Goal: Information Seeking & Learning: Learn about a topic

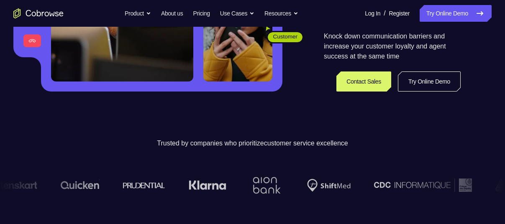
scroll to position [193, 0]
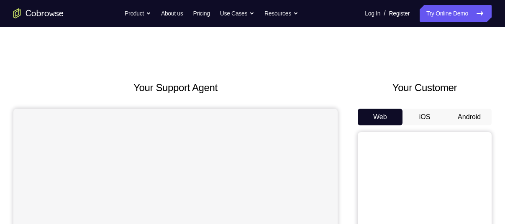
click at [453, 118] on button "Android" at bounding box center [469, 117] width 45 height 17
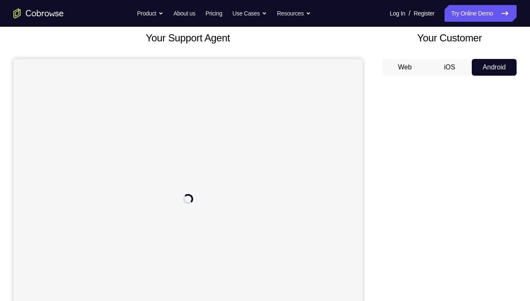
scroll to position [70, 0]
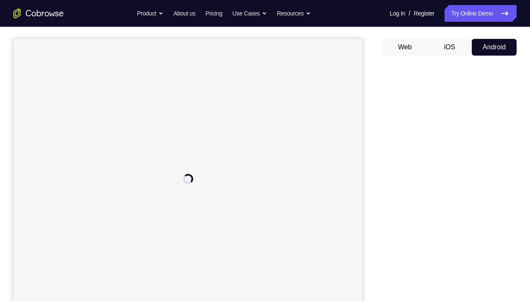
click at [382, 72] on div at bounding box center [449, 190] width 134 height 257
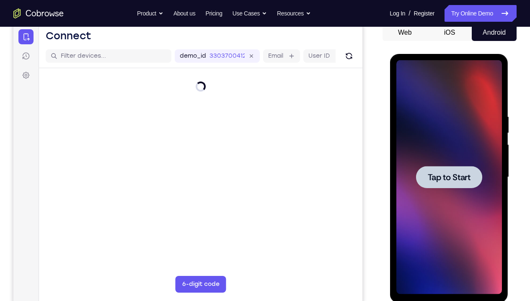
scroll to position [0, 0]
click at [441, 145] on div at bounding box center [448, 177] width 105 height 234
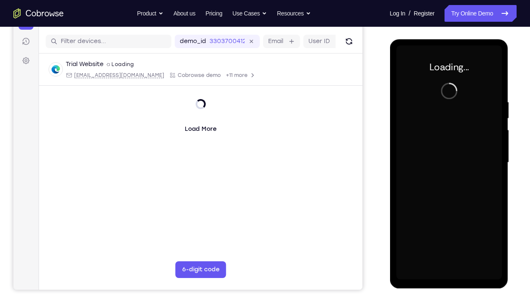
scroll to position [100, 0]
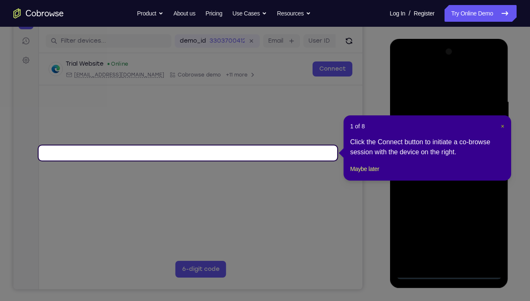
click at [501, 123] on span "×" at bounding box center [501, 126] width 3 height 7
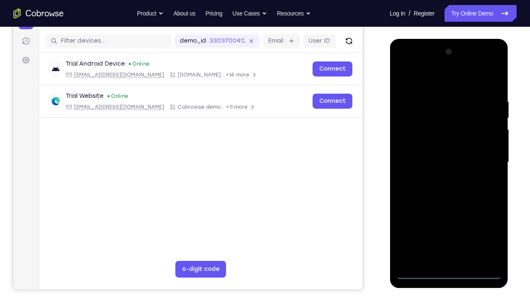
click at [447, 224] on div at bounding box center [448, 162] width 105 height 234
click at [483, 224] on div at bounding box center [448, 162] width 105 height 234
click at [435, 75] on div at bounding box center [448, 162] width 105 height 234
click at [482, 165] on div at bounding box center [448, 162] width 105 height 234
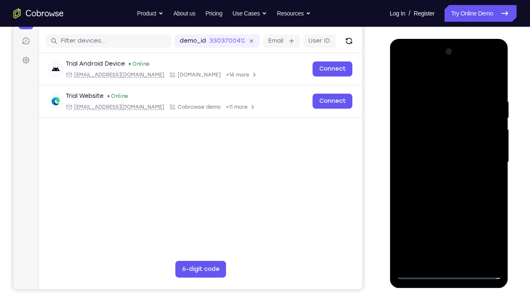
click at [437, 181] on div at bounding box center [448, 162] width 105 height 234
click at [437, 158] on div at bounding box center [448, 162] width 105 height 234
click at [438, 145] on div at bounding box center [448, 162] width 105 height 234
click at [438, 159] on div at bounding box center [448, 162] width 105 height 234
click at [457, 183] on div at bounding box center [448, 162] width 105 height 234
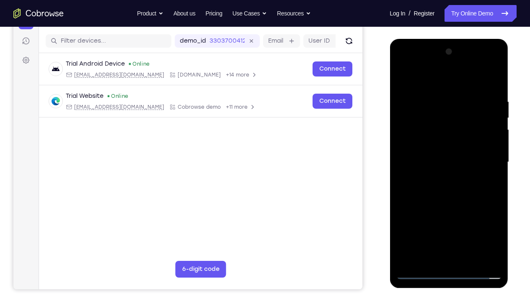
click at [488, 173] on div at bounding box center [448, 162] width 105 height 234
click at [407, 145] on div at bounding box center [448, 162] width 105 height 234
click at [419, 158] on div at bounding box center [448, 162] width 105 height 234
click at [443, 194] on div at bounding box center [448, 162] width 105 height 234
drag, startPoint x: 459, startPoint y: 79, endPoint x: 455, endPoint y: 51, distance: 27.9
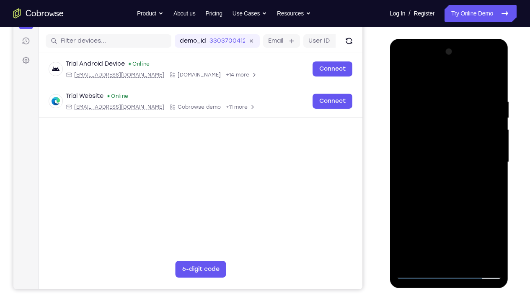
click at [455, 51] on div at bounding box center [448, 162] width 105 height 234
click at [494, 77] on div at bounding box center [448, 162] width 105 height 234
click at [453, 102] on div at bounding box center [448, 162] width 105 height 234
drag, startPoint x: 419, startPoint y: 219, endPoint x: 419, endPoint y: 184, distance: 34.8
click at [419, 184] on div at bounding box center [448, 162] width 105 height 234
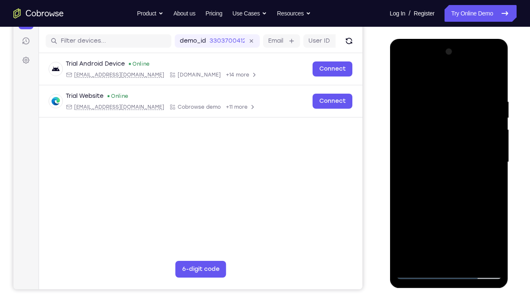
click at [415, 224] on div at bounding box center [448, 162] width 105 height 234
drag, startPoint x: 410, startPoint y: 105, endPoint x: 415, endPoint y: 153, distance: 48.4
click at [415, 153] on div at bounding box center [448, 162] width 105 height 234
drag, startPoint x: 410, startPoint y: 100, endPoint x: 416, endPoint y: 135, distance: 36.1
click at [416, 135] on div at bounding box center [448, 162] width 105 height 234
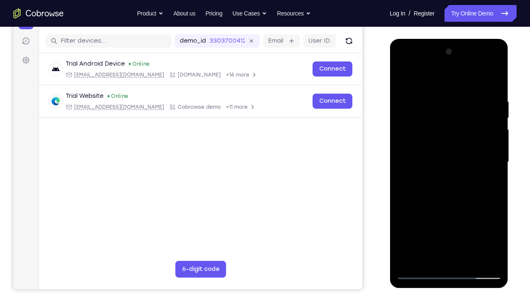
click at [494, 104] on div at bounding box center [448, 162] width 105 height 234
click at [448, 105] on div at bounding box center [448, 162] width 105 height 234
click at [486, 118] on div at bounding box center [448, 162] width 105 height 234
click at [409, 224] on div at bounding box center [448, 162] width 105 height 234
drag, startPoint x: 456, startPoint y: 208, endPoint x: 459, endPoint y: 187, distance: 21.2
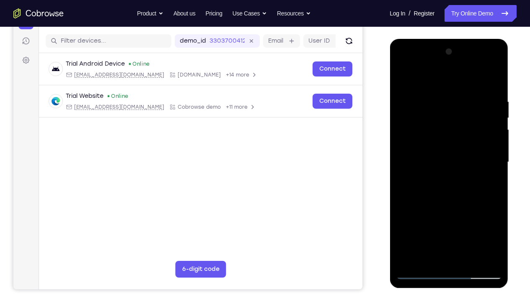
click at [459, 187] on div at bounding box center [448, 162] width 105 height 234
drag, startPoint x: 454, startPoint y: 218, endPoint x: 464, endPoint y: 162, distance: 57.3
click at [464, 162] on div at bounding box center [448, 162] width 105 height 234
click at [413, 195] on div at bounding box center [448, 162] width 105 height 234
drag, startPoint x: 455, startPoint y: 200, endPoint x: 469, endPoint y: 95, distance: 106.0
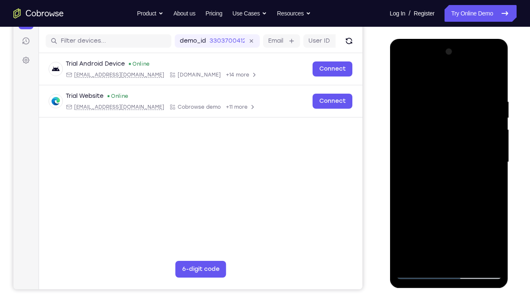
click at [469, 95] on div at bounding box center [448, 162] width 105 height 234
drag, startPoint x: 413, startPoint y: 180, endPoint x: 422, endPoint y: 44, distance: 136.4
click at [422, 44] on div at bounding box center [448, 163] width 118 height 249
click at [406, 79] on div at bounding box center [448, 162] width 105 height 234
click at [426, 224] on div at bounding box center [448, 162] width 105 height 234
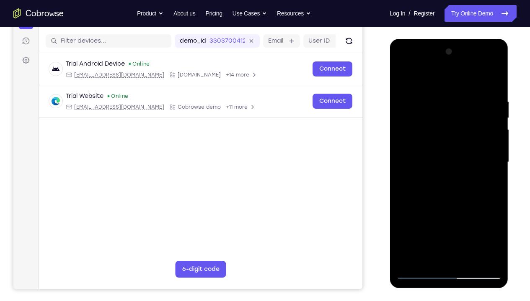
click at [434, 78] on div at bounding box center [448, 162] width 105 height 234
drag, startPoint x: 436, startPoint y: 143, endPoint x: 429, endPoint y: 188, distance: 45.7
click at [429, 188] on div at bounding box center [448, 162] width 105 height 234
click at [446, 94] on div at bounding box center [448, 162] width 105 height 234
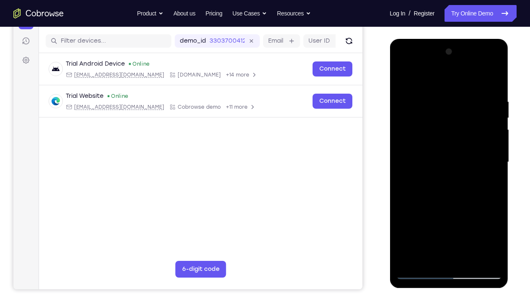
click at [405, 104] on div at bounding box center [448, 162] width 105 height 234
click at [407, 105] on div at bounding box center [448, 162] width 105 height 234
drag, startPoint x: 473, startPoint y: 127, endPoint x: 473, endPoint y: 228, distance: 100.9
click at [473, 224] on div at bounding box center [448, 162] width 105 height 234
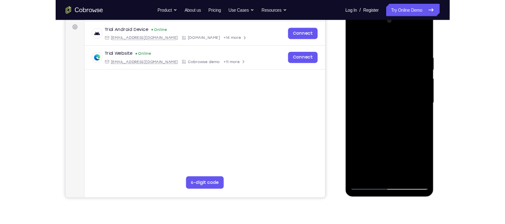
scroll to position [92, 0]
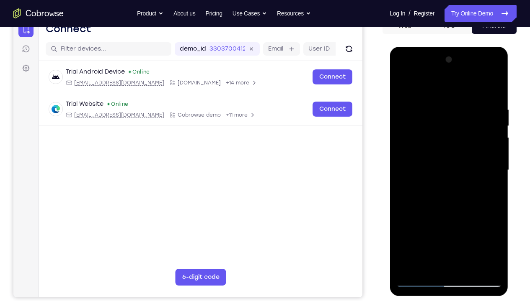
click at [474, 159] on div at bounding box center [448, 170] width 105 height 234
click at [403, 87] on div at bounding box center [448, 170] width 105 height 234
click at [409, 224] on div at bounding box center [448, 170] width 105 height 234
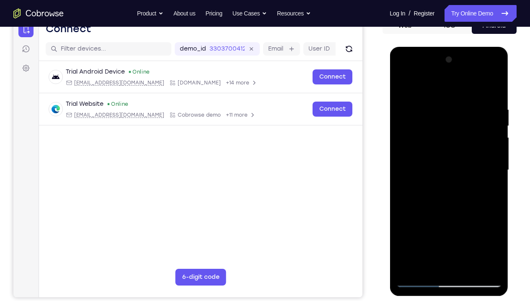
click at [487, 224] on div at bounding box center [448, 170] width 105 height 234
click at [412, 212] on div at bounding box center [448, 170] width 105 height 234
click at [416, 224] on div at bounding box center [448, 170] width 105 height 234
click at [442, 213] on div at bounding box center [448, 170] width 105 height 234
click at [417, 224] on div at bounding box center [448, 170] width 105 height 234
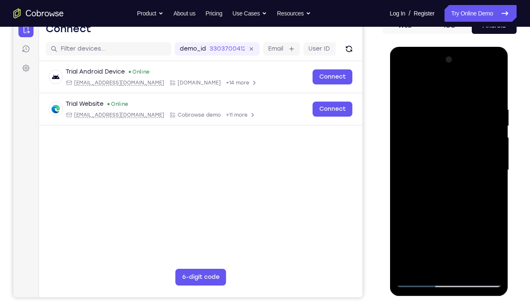
click at [417, 224] on div at bounding box center [448, 170] width 105 height 234
drag, startPoint x: 447, startPoint y: 199, endPoint x: 449, endPoint y: 141, distance: 57.8
click at [449, 141] on div at bounding box center [448, 170] width 105 height 234
click at [458, 93] on div at bounding box center [448, 170] width 105 height 234
drag, startPoint x: 465, startPoint y: 174, endPoint x: 477, endPoint y: 80, distance: 94.9
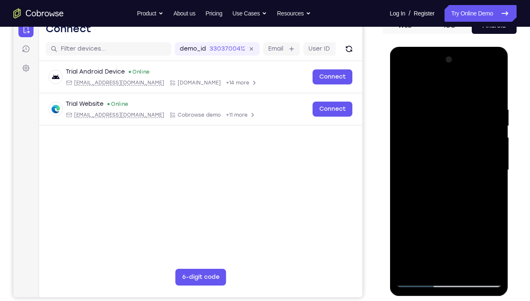
click at [477, 80] on div at bounding box center [448, 170] width 105 height 234
drag, startPoint x: 478, startPoint y: 213, endPoint x: 458, endPoint y: 301, distance: 90.2
click at [458, 224] on html "Online web based iOS Simulators and Android Emulators. Run iPhone, iPad, Mobile…" at bounding box center [448, 172] width 119 height 251
click at [408, 224] on div at bounding box center [448, 170] width 105 height 234
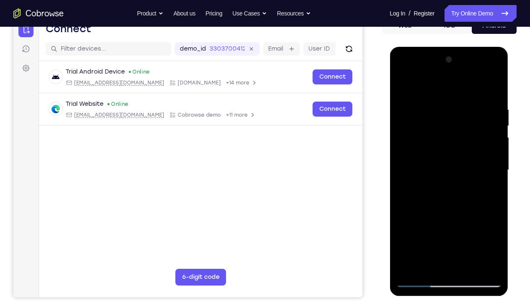
click at [408, 224] on div at bounding box center [448, 170] width 105 height 234
drag, startPoint x: 456, startPoint y: 127, endPoint x: 457, endPoint y: 204, distance: 77.0
click at [457, 204] on div at bounding box center [448, 170] width 105 height 234
click at [488, 224] on div at bounding box center [448, 170] width 105 height 234
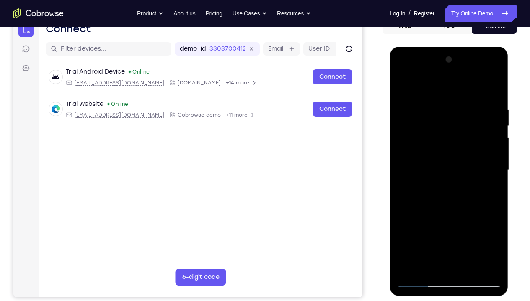
drag, startPoint x: 478, startPoint y: 190, endPoint x: 475, endPoint y: 95, distance: 95.1
click at [475, 95] on div at bounding box center [448, 170] width 105 height 234
drag, startPoint x: 443, startPoint y: 194, endPoint x: 463, endPoint y: 114, distance: 82.2
click at [463, 114] on div at bounding box center [448, 170] width 105 height 234
drag, startPoint x: 439, startPoint y: 103, endPoint x: 435, endPoint y: 213, distance: 110.6
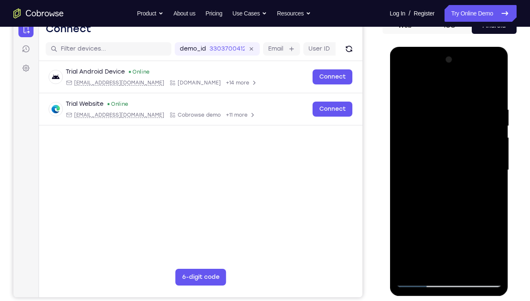
click at [435, 213] on div at bounding box center [448, 170] width 105 height 234
click at [404, 224] on div at bounding box center [448, 170] width 105 height 234
click at [407, 224] on div at bounding box center [448, 170] width 105 height 234
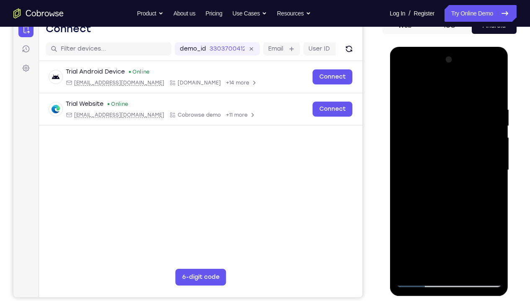
click at [407, 224] on div at bounding box center [448, 170] width 105 height 234
drag, startPoint x: 450, startPoint y: 211, endPoint x: 451, endPoint y: 193, distance: 18.9
click at [451, 193] on div at bounding box center [448, 170] width 105 height 234
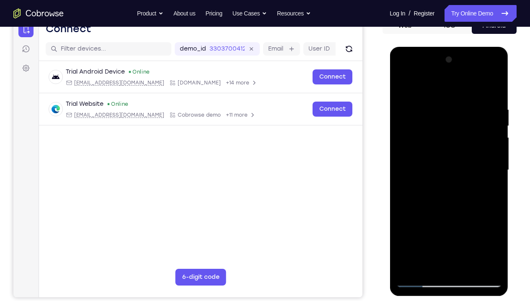
drag, startPoint x: 458, startPoint y: 211, endPoint x: 479, endPoint y: 123, distance: 90.2
click at [479, 123] on div at bounding box center [448, 170] width 105 height 234
drag, startPoint x: 468, startPoint y: 203, endPoint x: 475, endPoint y: 185, distance: 18.4
click at [475, 185] on div at bounding box center [448, 170] width 105 height 234
click at [494, 180] on div at bounding box center [448, 170] width 105 height 234
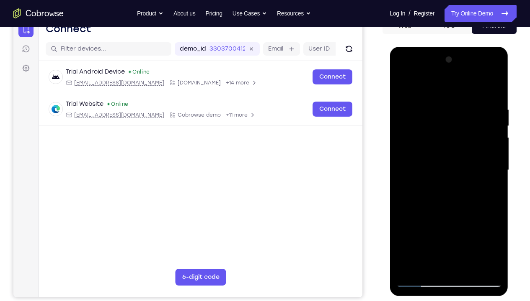
click at [494, 180] on div at bounding box center [448, 170] width 105 height 234
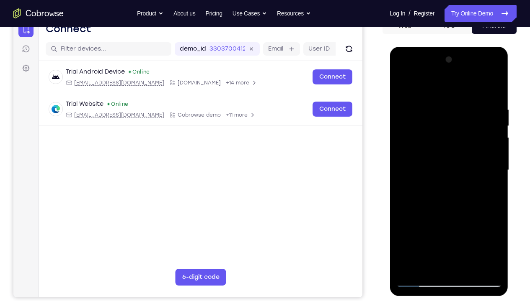
click at [494, 180] on div at bounding box center [448, 170] width 105 height 234
click at [487, 224] on div at bounding box center [448, 170] width 105 height 234
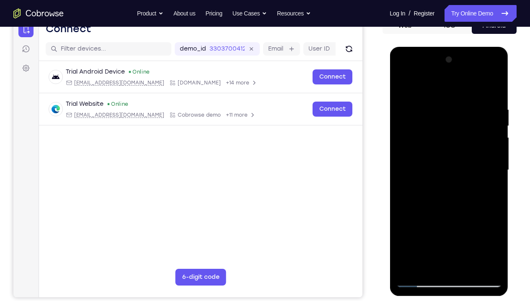
drag, startPoint x: 455, startPoint y: 147, endPoint x: 455, endPoint y: 241, distance: 93.8
click at [455, 224] on div at bounding box center [448, 170] width 105 height 234
drag, startPoint x: 457, startPoint y: 122, endPoint x: 456, endPoint y: 188, distance: 66.1
click at [456, 188] on div at bounding box center [448, 170] width 105 height 234
